Goal: Task Accomplishment & Management: Use online tool/utility

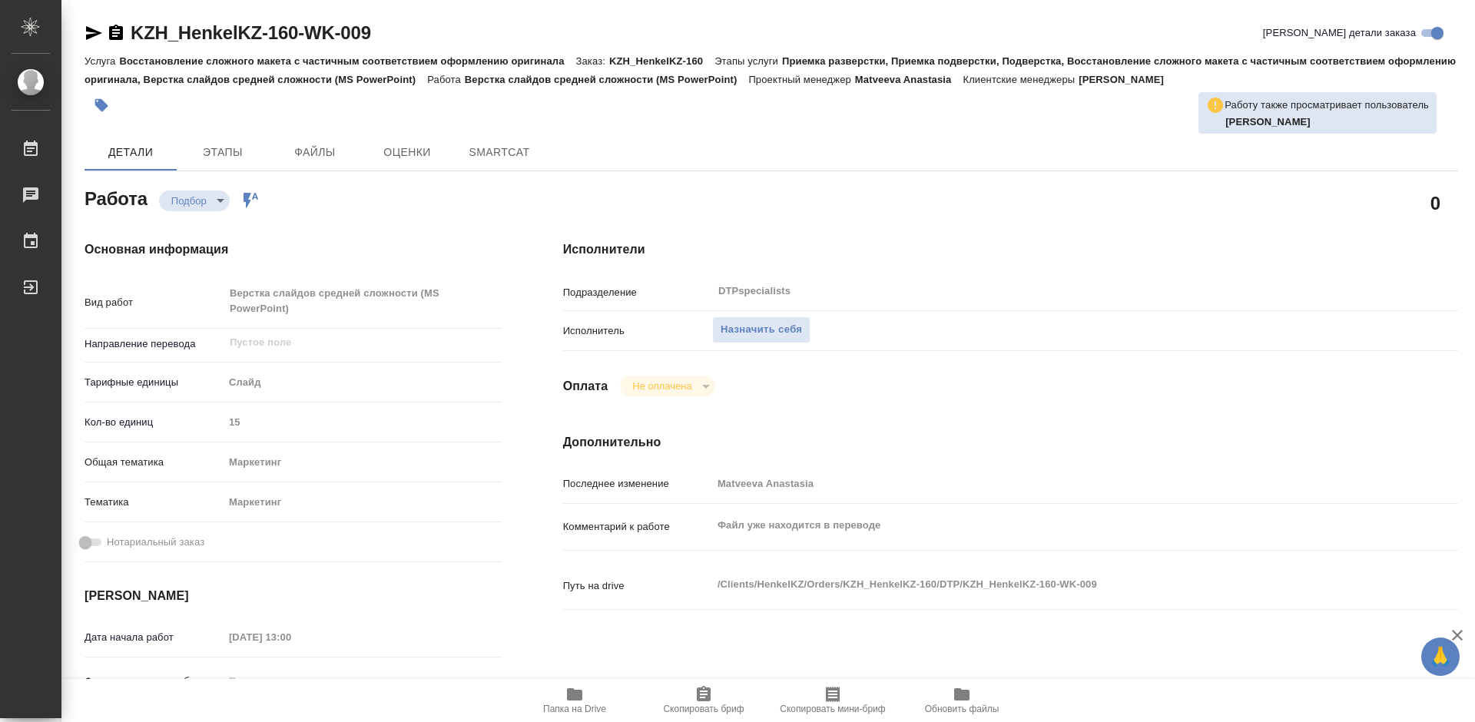
type textarea "x"
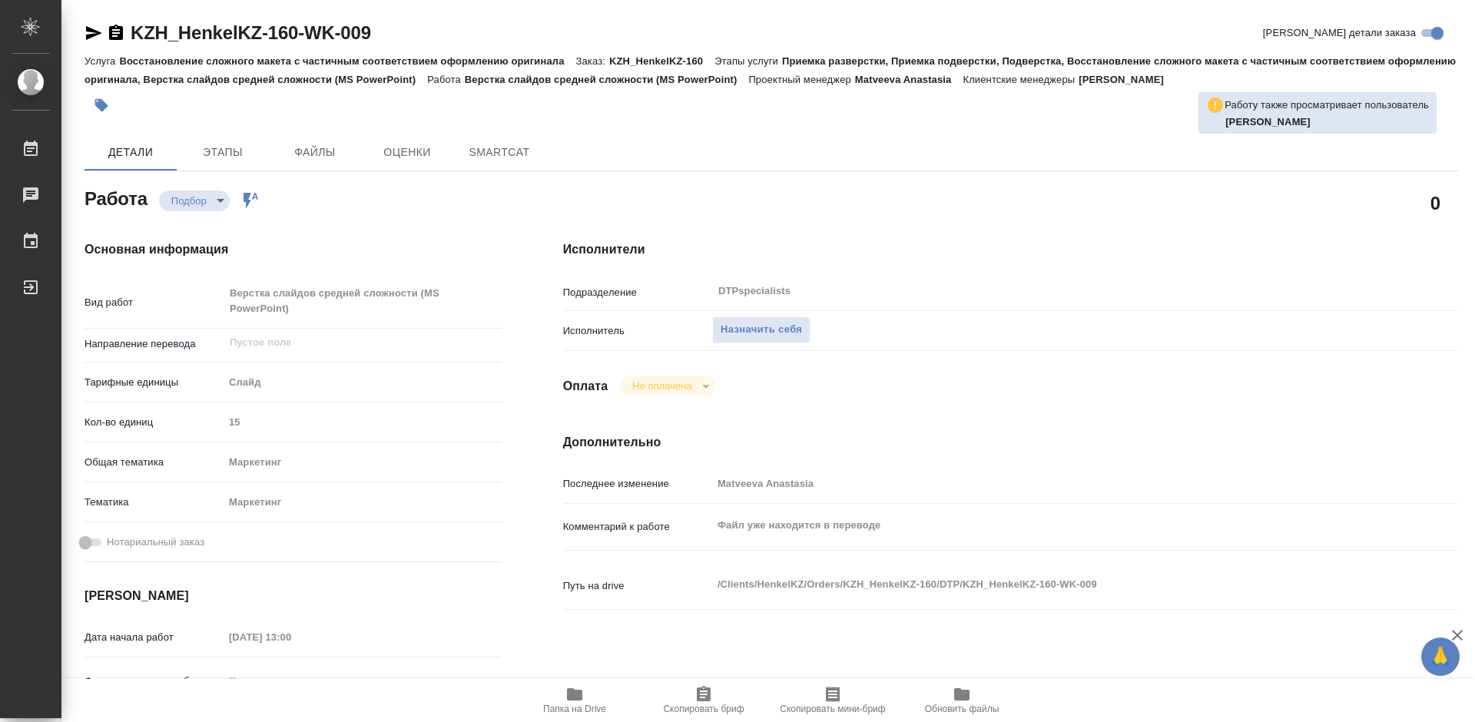
type textarea "x"
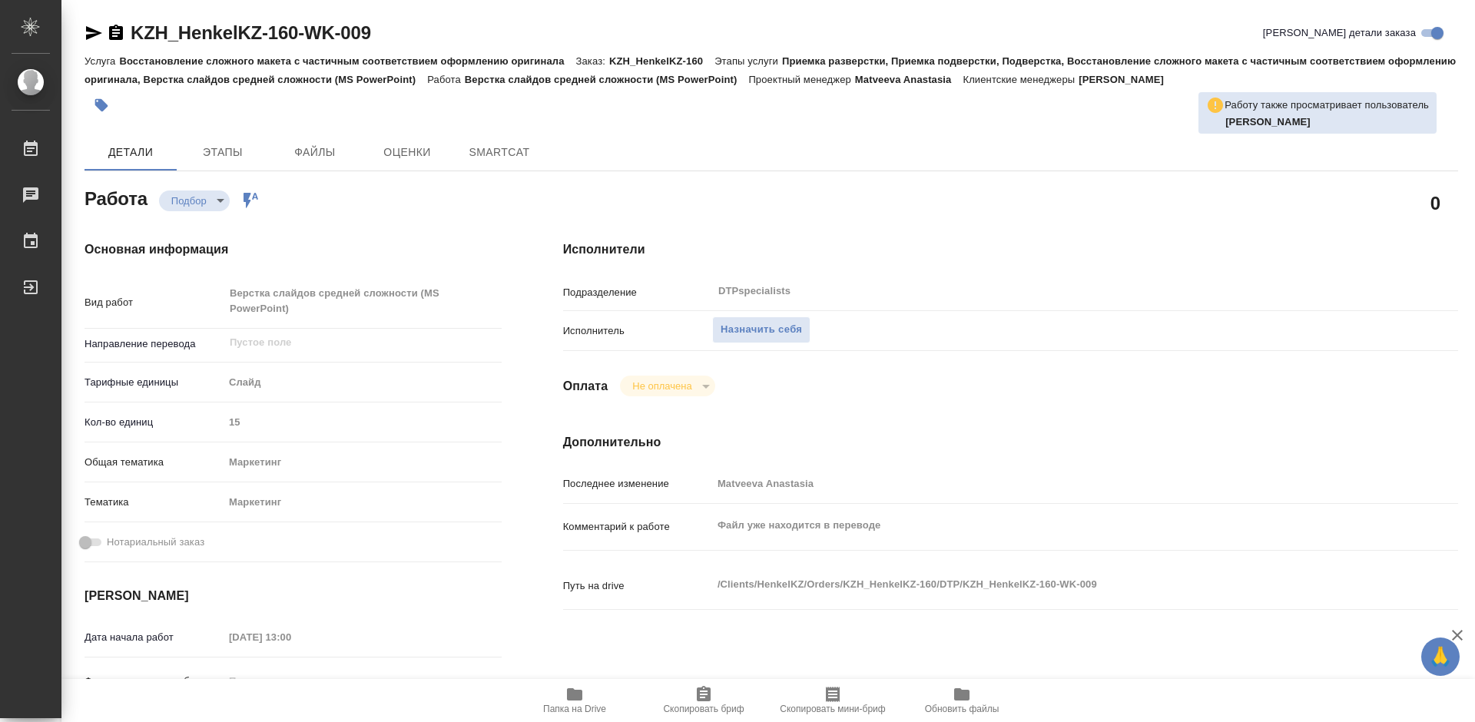
type textarea "x"
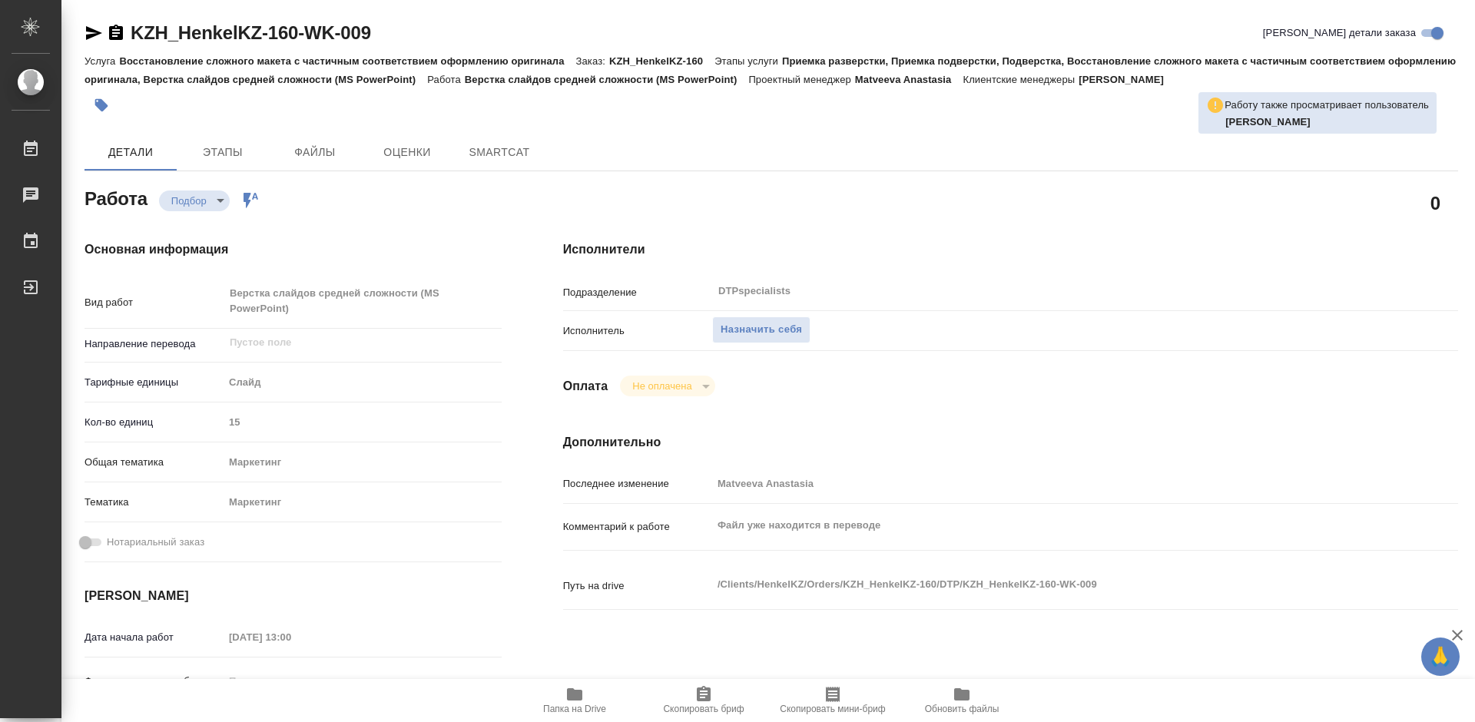
type textarea "x"
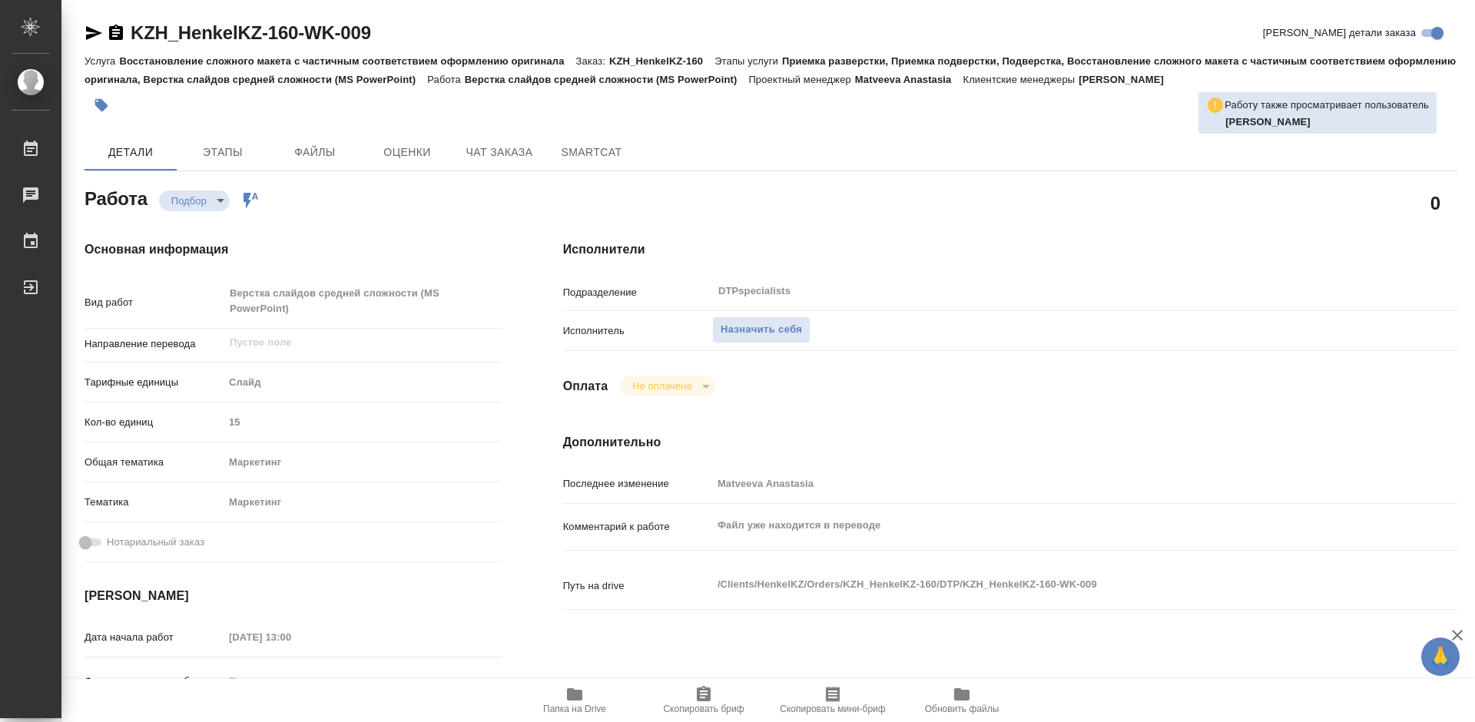
type textarea "x"
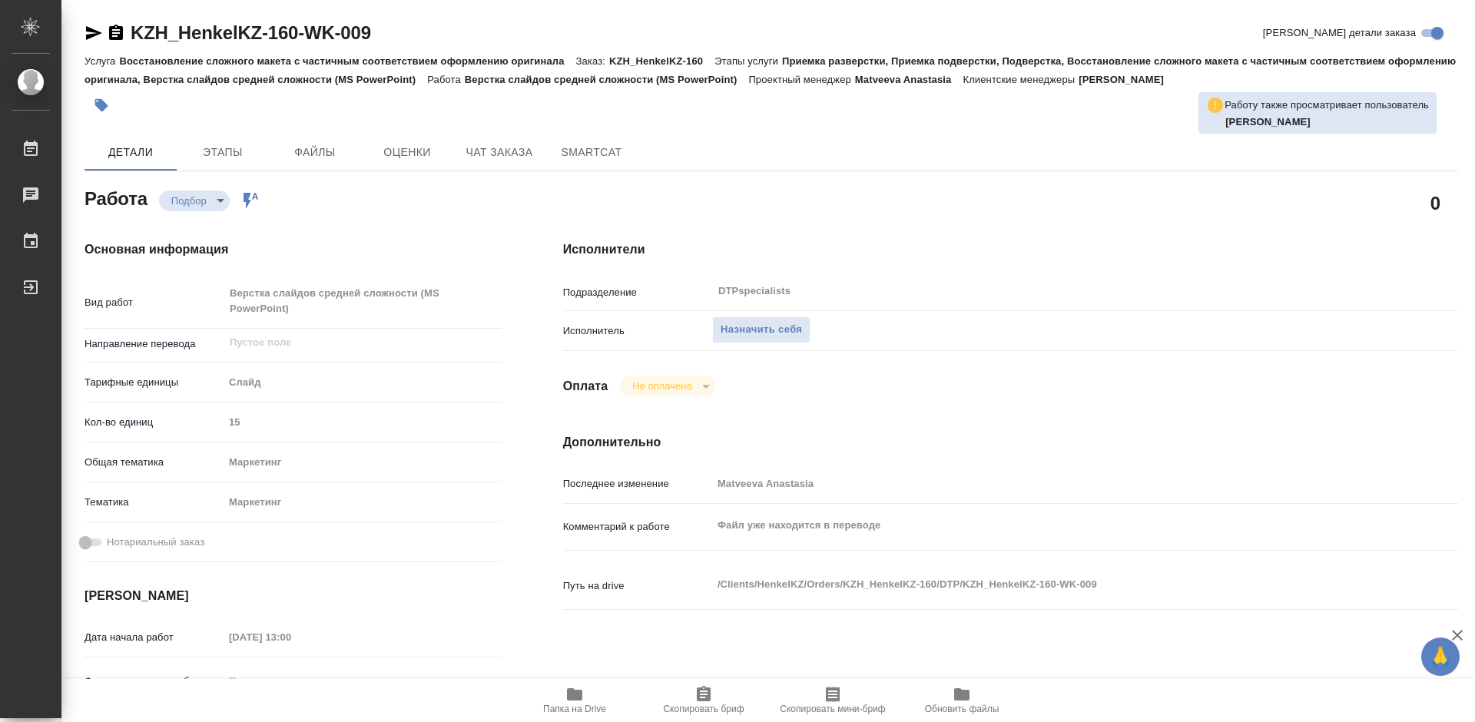
scroll to position [307, 0]
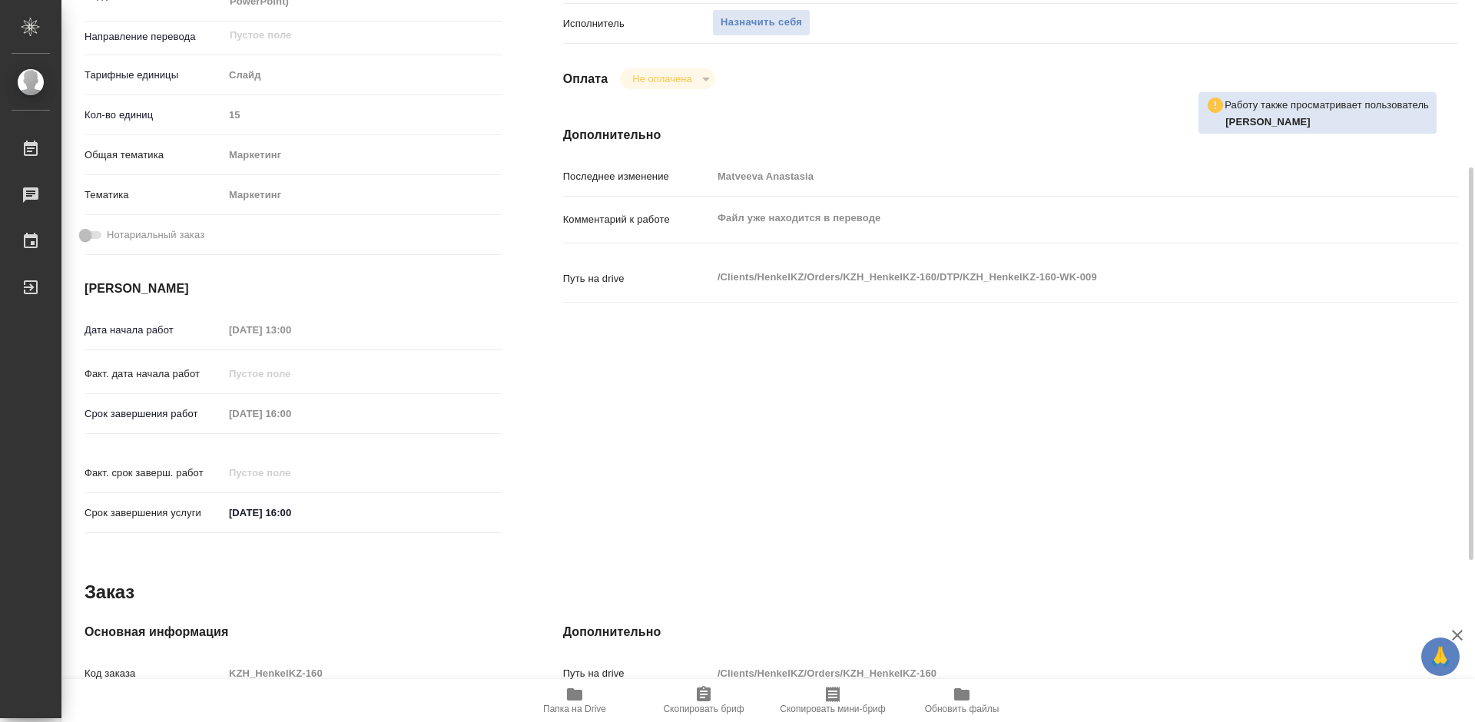
type textarea "x"
